Goal: Task Accomplishment & Management: Complete application form

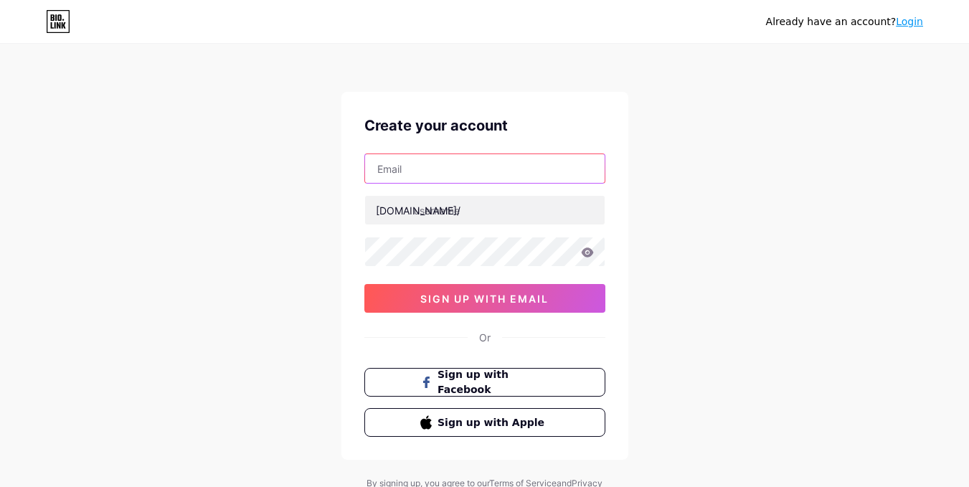
click at [420, 174] on input "text" at bounding box center [485, 168] width 240 height 29
type input "[EMAIL_ADDRESS][DOMAIN_NAME]"
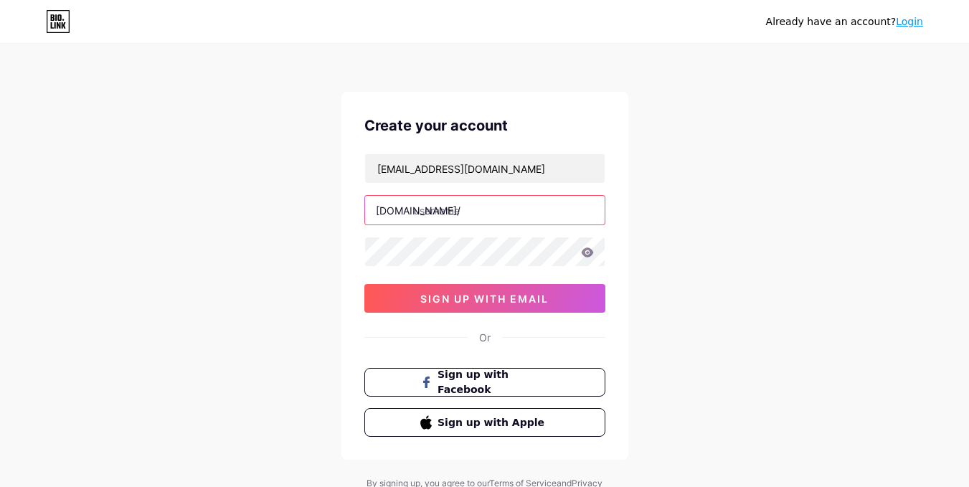
click at [476, 214] on input "text" at bounding box center [485, 210] width 240 height 29
type input "radhikasharma02"
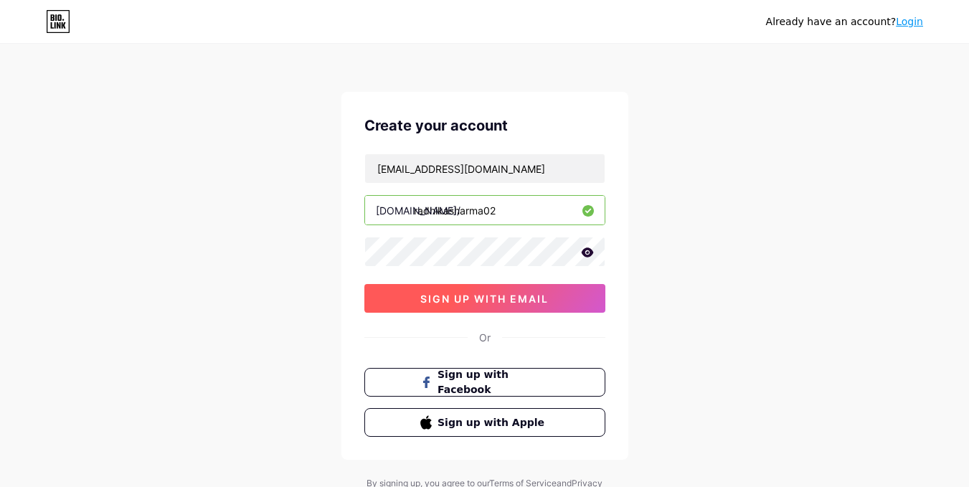
click at [463, 293] on span "sign up with email" at bounding box center [484, 299] width 128 height 12
